Goal: Task Accomplishment & Management: Complete application form

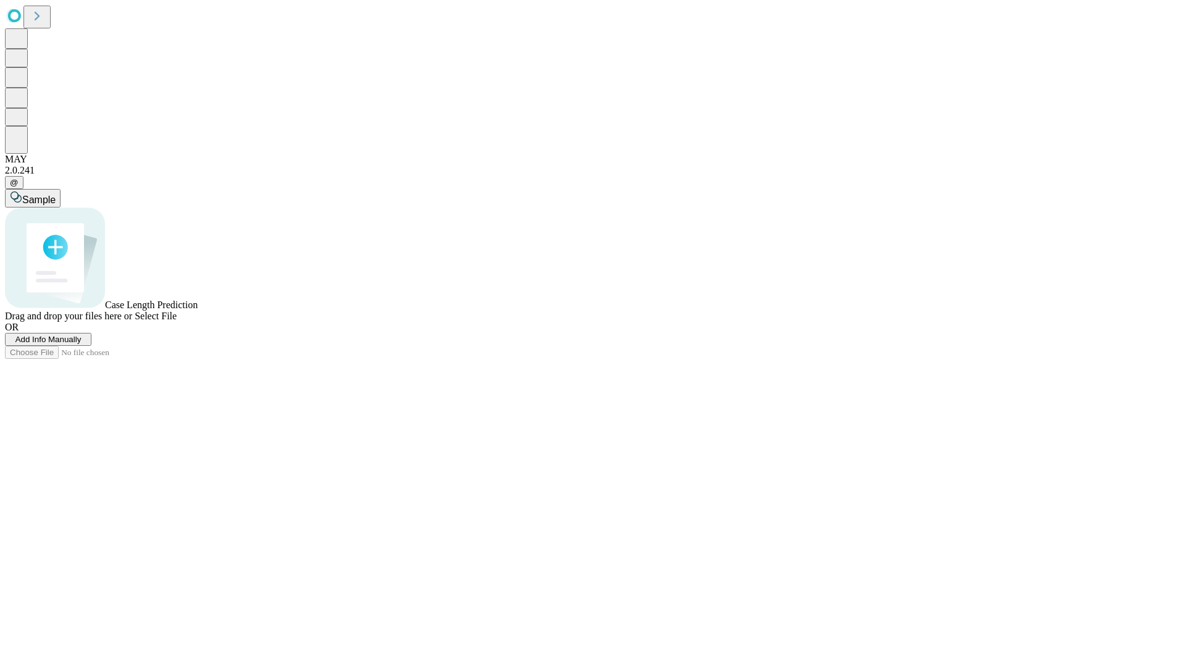
click at [82, 344] on span "Add Info Manually" at bounding box center [48, 339] width 66 height 9
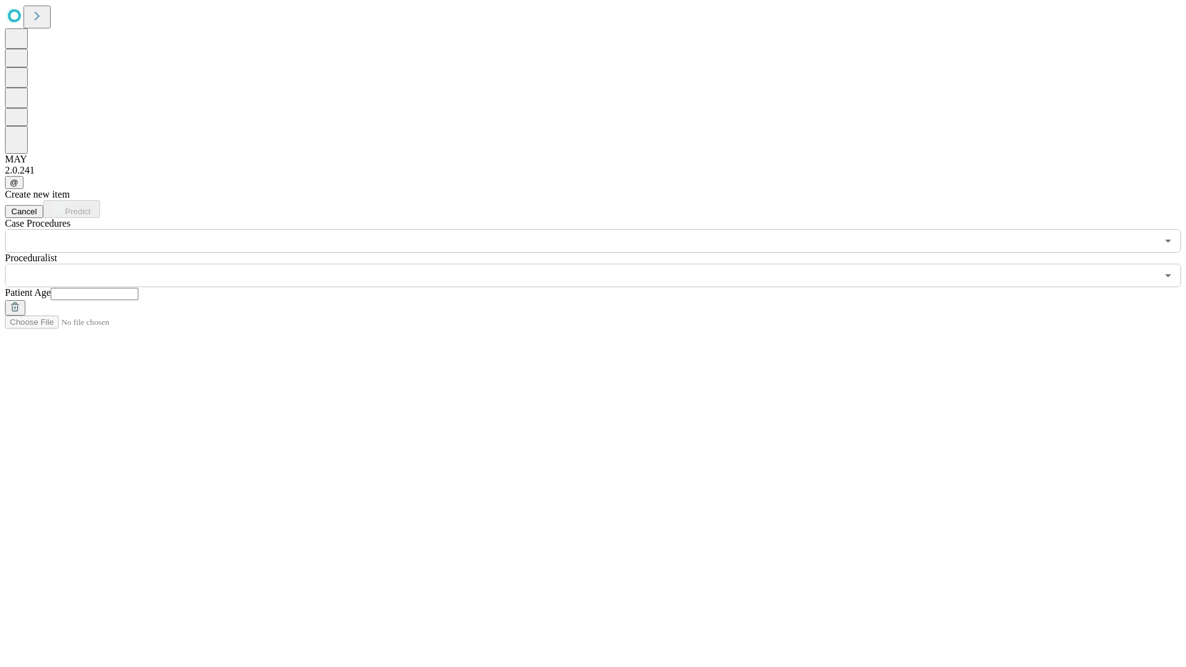
click at [138, 288] on input "text" at bounding box center [95, 294] width 88 height 12
type input "**"
click at [601, 264] on input "text" at bounding box center [581, 275] width 1152 height 23
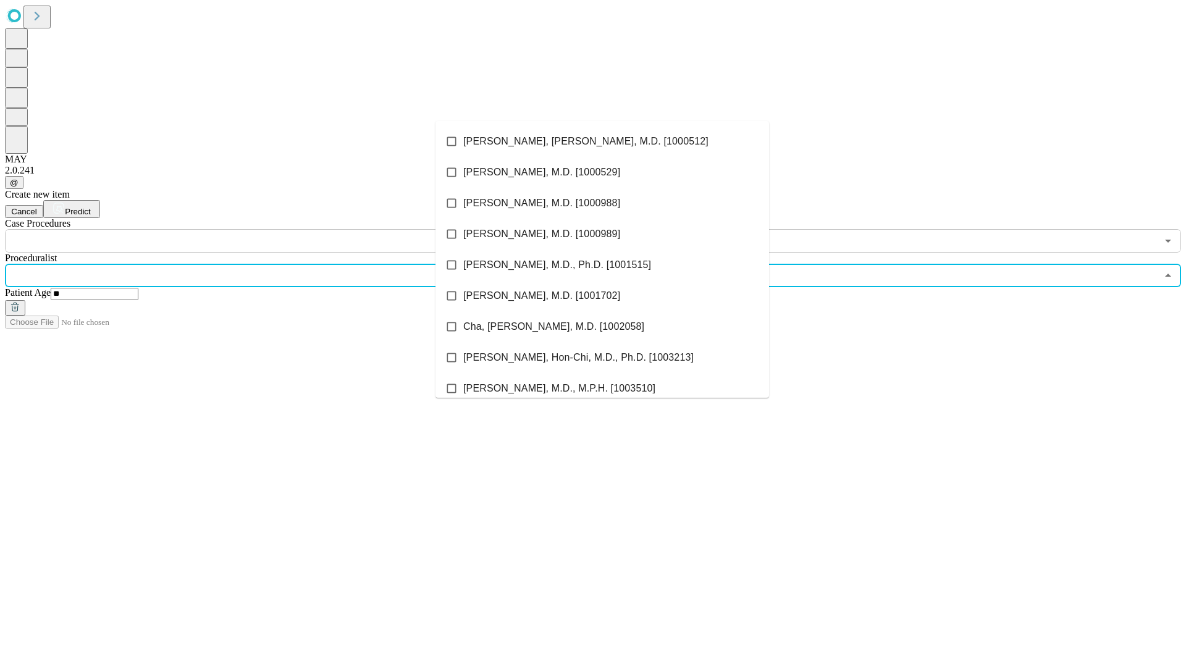
click at [602, 141] on li "[PERSON_NAME], [PERSON_NAME], M.D. [1000512]" at bounding box center [601, 141] width 333 height 31
click at [259, 229] on input "text" at bounding box center [581, 240] width 1152 height 23
